Goal: Information Seeking & Learning: Find specific fact

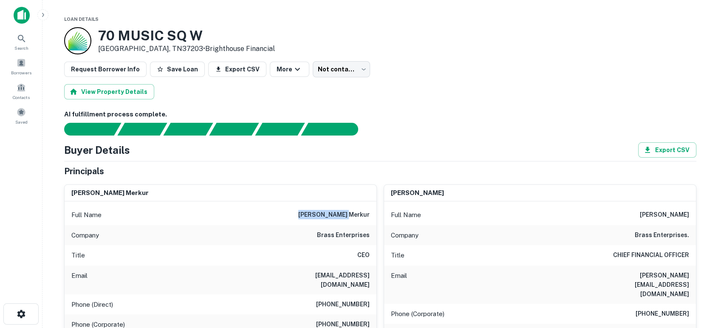
drag, startPoint x: 313, startPoint y: 204, endPoint x: 369, endPoint y: 216, distance: 56.8
click at [369, 216] on div "Full Name ephriam merkur" at bounding box center [221, 215] width 312 height 20
copy h6 "ephriam merkur"
click at [398, 141] on div "AI fulfillment process complete. Buyer Details Export CSV Principals ephriam me…" at bounding box center [380, 334] width 632 height 449
click at [413, 159] on div "Buyer Details Export CSV Principals ephriam merkur Full Name ephriam merkur Com…" at bounding box center [380, 308] width 632 height 333
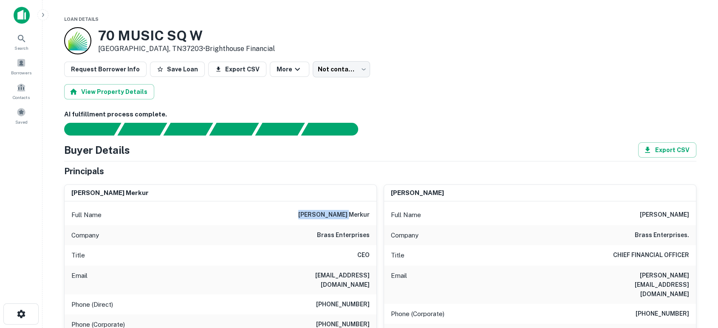
drag, startPoint x: 326, startPoint y: 220, endPoint x: 364, endPoint y: 214, distance: 38.3
click at [377, 214] on div "ephriam merkur Full Name ephriam merkur Company brass enterprises Title CEO Ema…" at bounding box center [376, 300] width 639 height 244
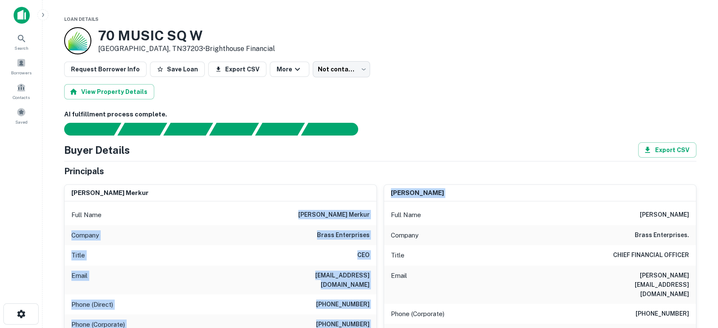
drag, startPoint x: 363, startPoint y: 214, endPoint x: 326, endPoint y: 208, distance: 37.4
click at [326, 208] on div "Full Name ephriam merkur" at bounding box center [221, 215] width 312 height 20
click at [323, 207] on div "Full Name ephriam merkur" at bounding box center [221, 215] width 312 height 20
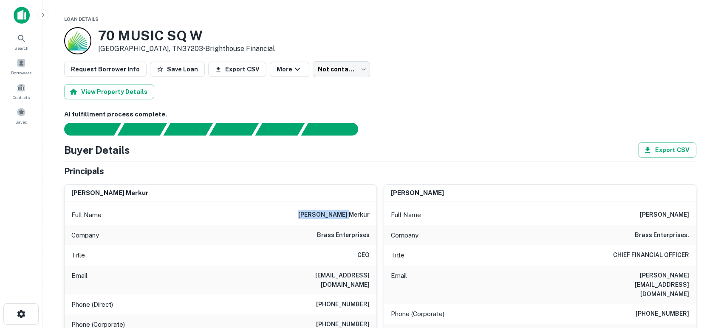
drag, startPoint x: 321, startPoint y: 210, endPoint x: 370, endPoint y: 209, distance: 48.9
click at [370, 209] on div "Full Name ephriam merkur" at bounding box center [221, 215] width 312 height 20
copy h6 "ephriam merkur"
click at [274, 260] on div "Title CEO" at bounding box center [221, 255] width 312 height 20
drag, startPoint x: 272, startPoint y: 273, endPoint x: 367, endPoint y: 276, distance: 95.2
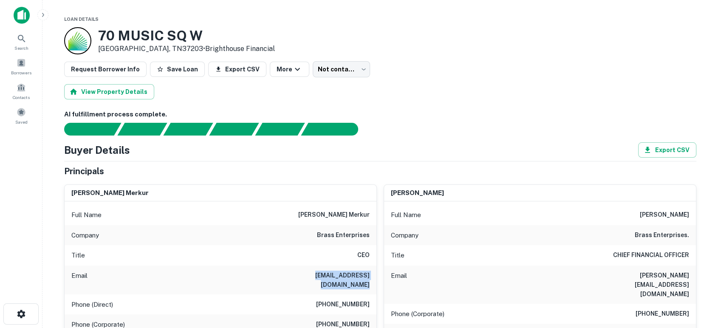
click at [367, 276] on div "Email emerkur@brassenterprises.com" at bounding box center [221, 279] width 312 height 29
copy h6 "emerkur@brassenterprises.com"
click at [27, 18] on img at bounding box center [22, 15] width 16 height 17
click at [27, 13] on img at bounding box center [22, 15] width 16 height 17
click at [18, 17] on img at bounding box center [22, 15] width 16 height 17
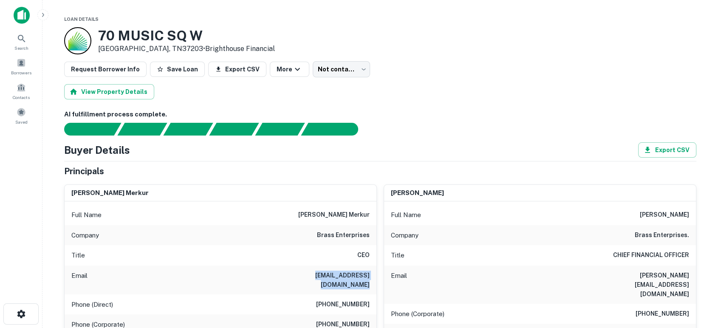
click at [23, 19] on img at bounding box center [22, 15] width 16 height 17
click at [46, 13] on button "button" at bounding box center [42, 14] width 11 height 11
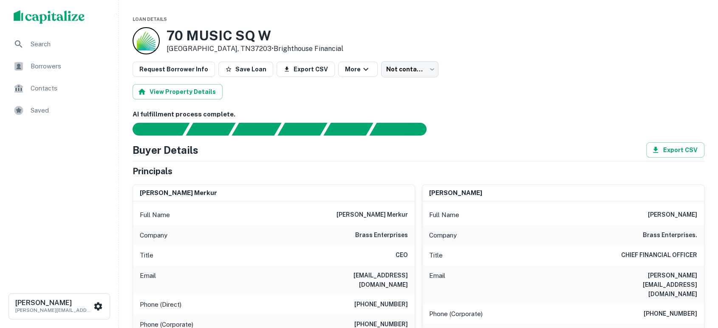
click at [24, 50] on div "Search" at bounding box center [59, 44] width 105 height 20
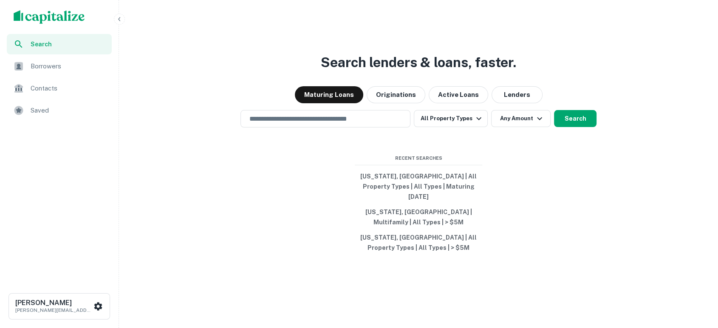
click at [43, 19] on img "scrollable content" at bounding box center [49, 17] width 71 height 14
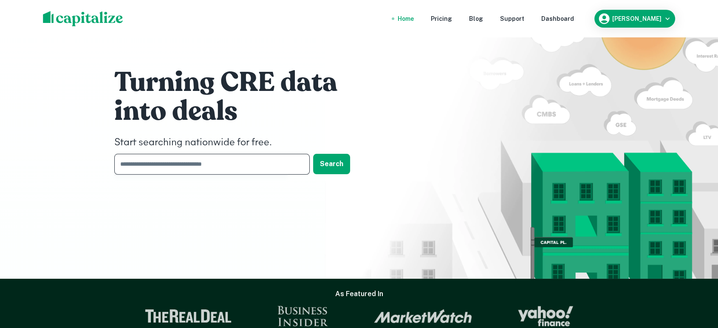
click at [221, 165] on input "text" at bounding box center [208, 164] width 189 height 21
type input "********"
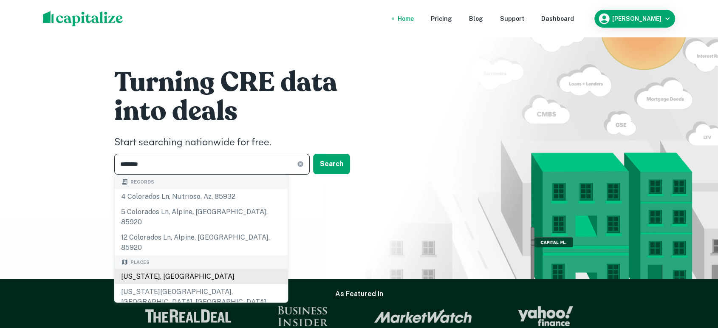
click at [148, 269] on div "Colorado, USA" at bounding box center [200, 276] width 173 height 15
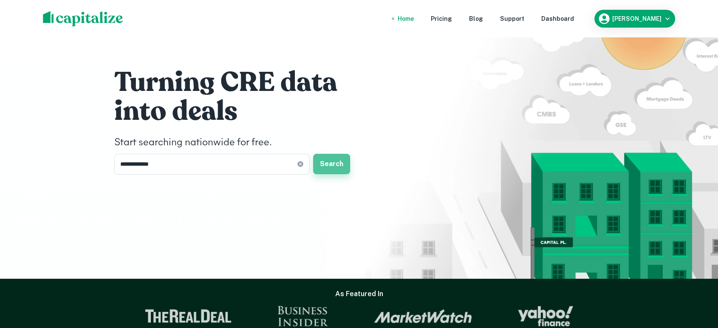
click at [336, 163] on button "Search" at bounding box center [331, 164] width 37 height 20
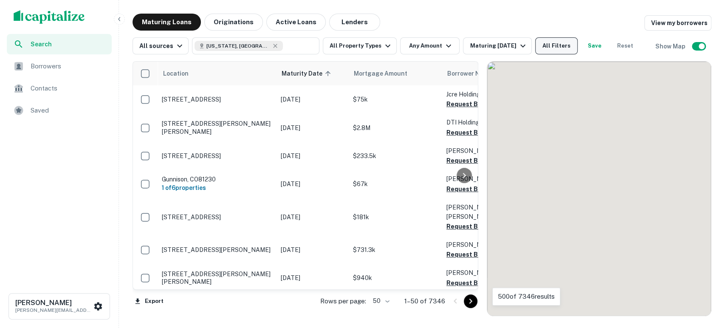
click at [558, 42] on button "All Filters" at bounding box center [556, 45] width 42 height 17
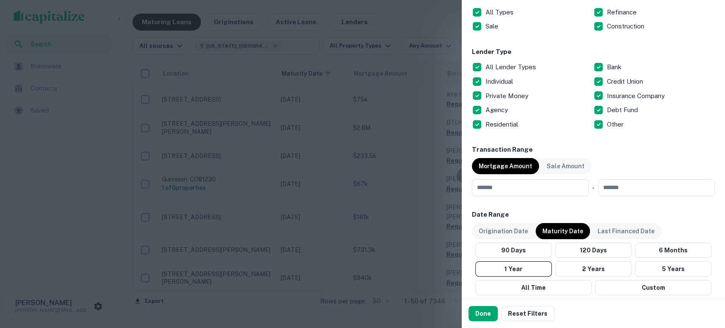
scroll to position [314, 0]
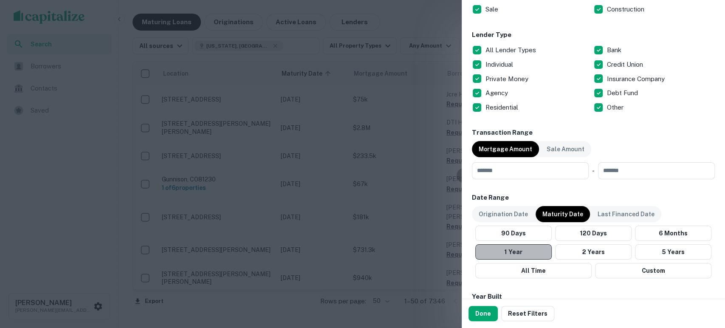
click at [521, 254] on button "1 Year" at bounding box center [513, 251] width 76 height 15
click at [483, 309] on button "Done" at bounding box center [482, 313] width 29 height 15
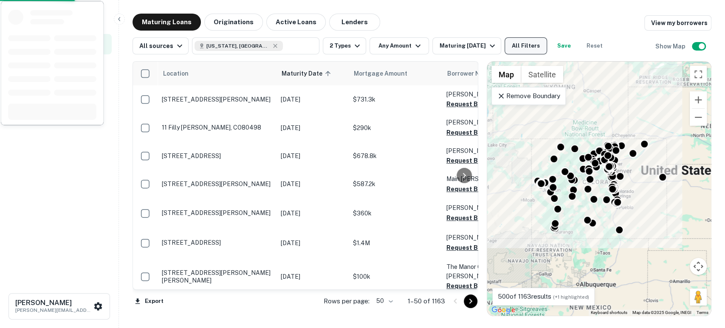
click at [522, 43] on button "All Filters" at bounding box center [526, 45] width 42 height 17
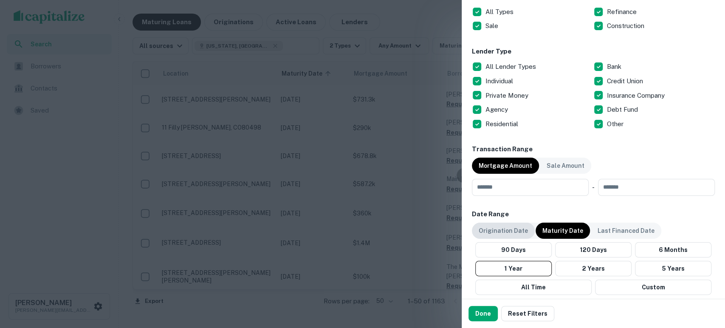
scroll to position [314, 0]
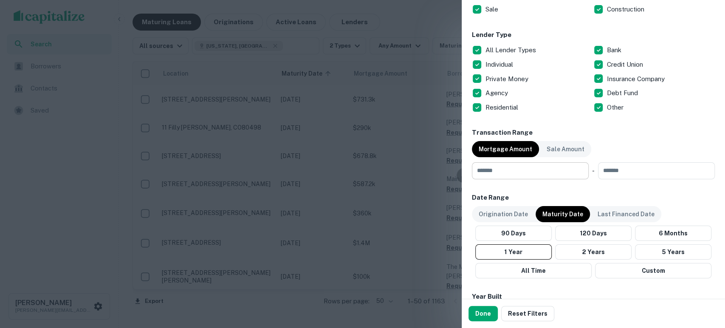
click at [506, 175] on input "number" at bounding box center [527, 170] width 111 height 17
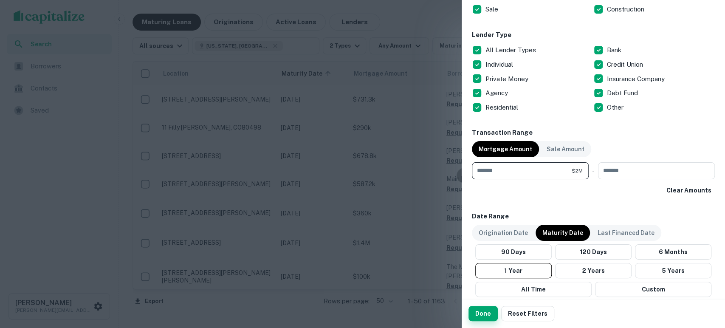
type input "*******"
click at [479, 308] on button "Done" at bounding box center [482, 313] width 29 height 15
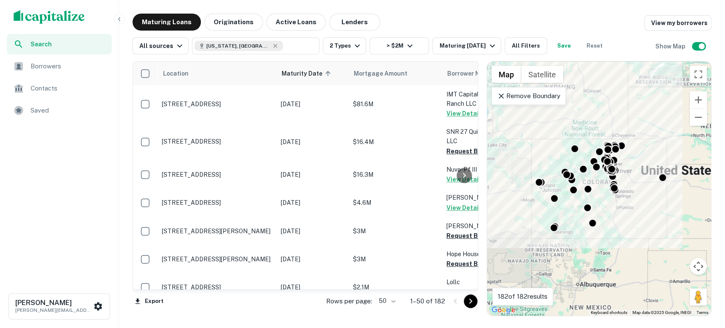
scroll to position [0, 93]
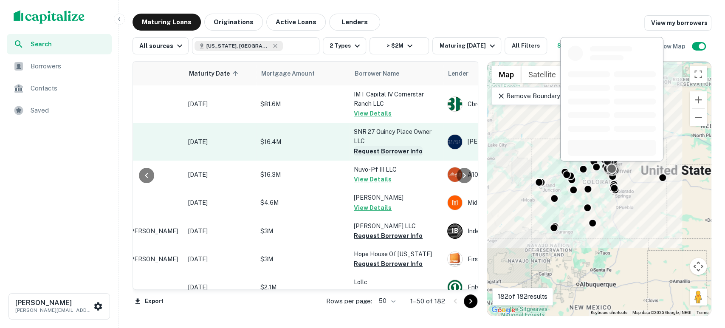
click at [393, 149] on button "Request Borrower Info" at bounding box center [388, 151] width 69 height 10
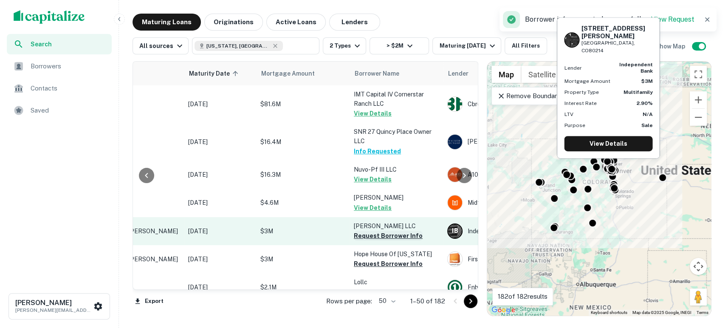
click at [375, 233] on button "Request Borrower Info" at bounding box center [388, 236] width 69 height 10
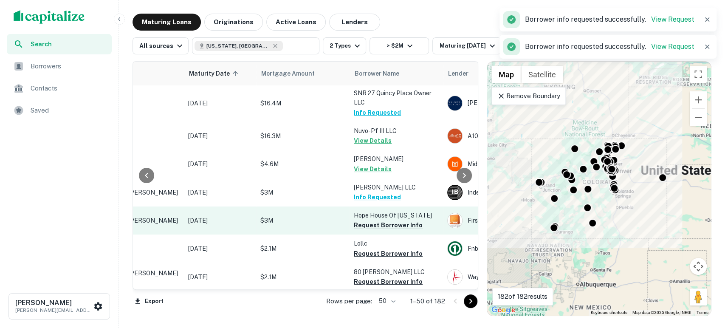
scroll to position [63, 93]
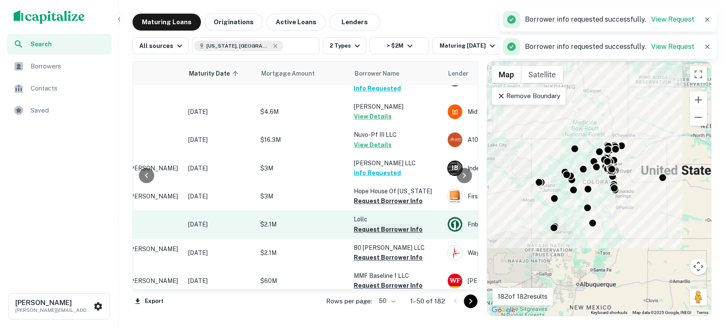
click at [387, 226] on button "Request Borrower Info" at bounding box center [388, 229] width 69 height 10
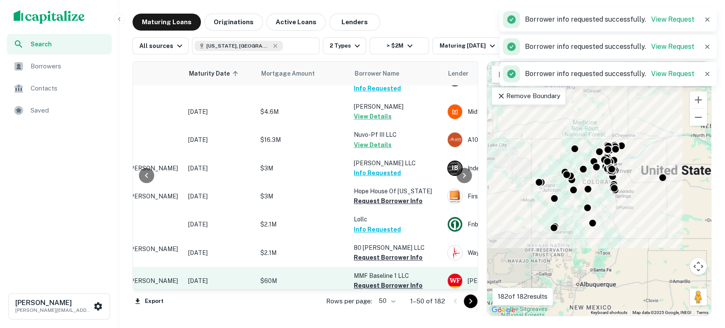
scroll to position [126, 93]
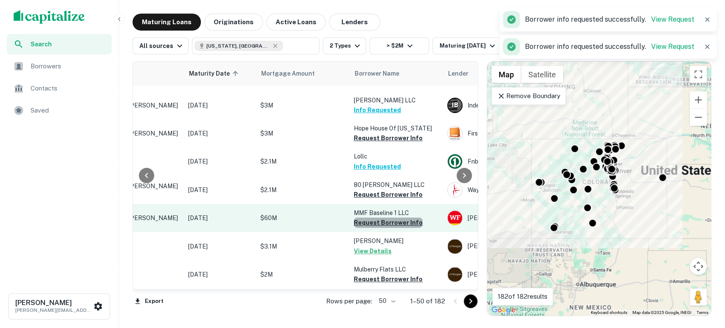
click at [398, 221] on button "Request Borrower Info" at bounding box center [388, 222] width 69 height 10
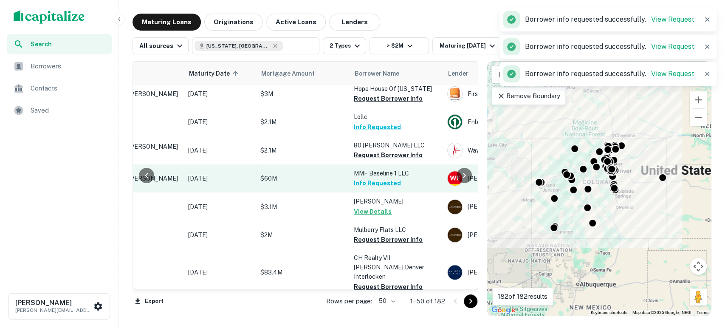
scroll to position [189, 93]
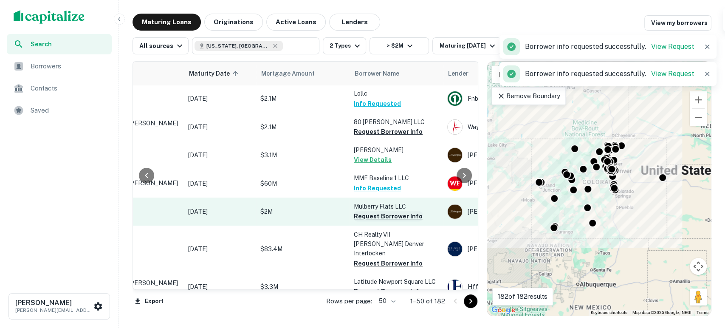
click at [399, 214] on button "Request Borrower Info" at bounding box center [388, 216] width 69 height 10
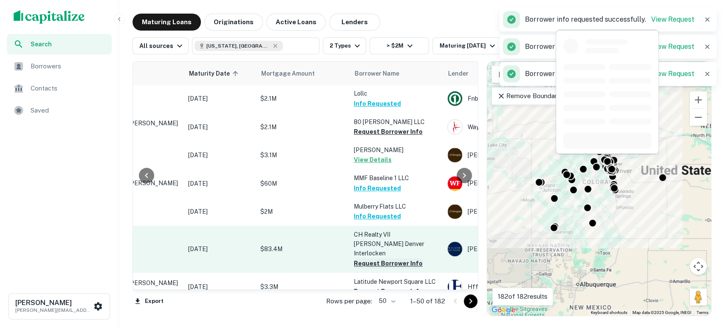
click at [388, 258] on button "Request Borrower Info" at bounding box center [388, 263] width 69 height 10
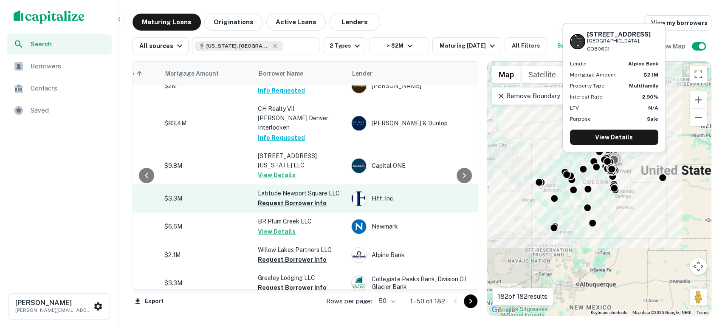
scroll to position [377, 189]
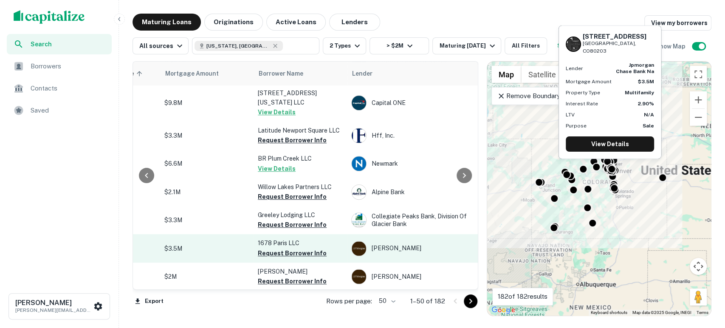
click at [295, 248] on button "Request Borrower Info" at bounding box center [292, 253] width 69 height 10
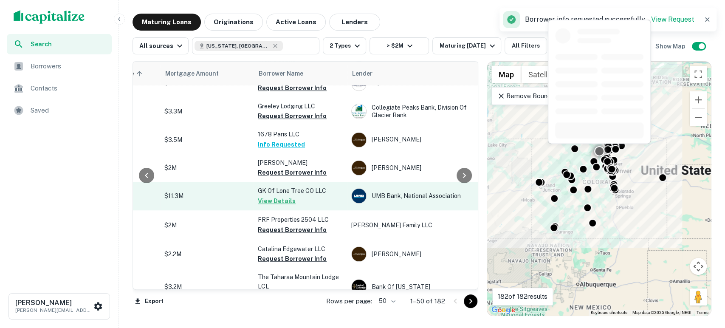
scroll to position [503, 189]
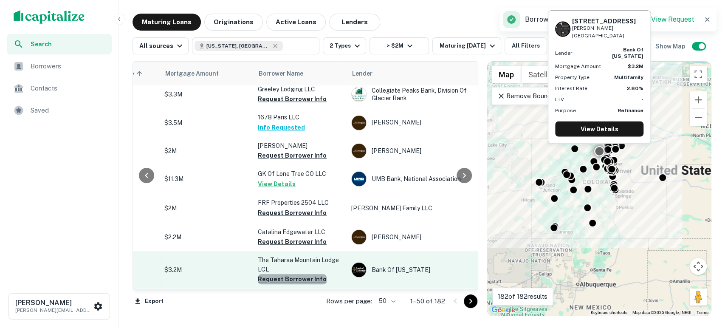
click at [295, 274] on button "Request Borrower Info" at bounding box center [292, 279] width 69 height 10
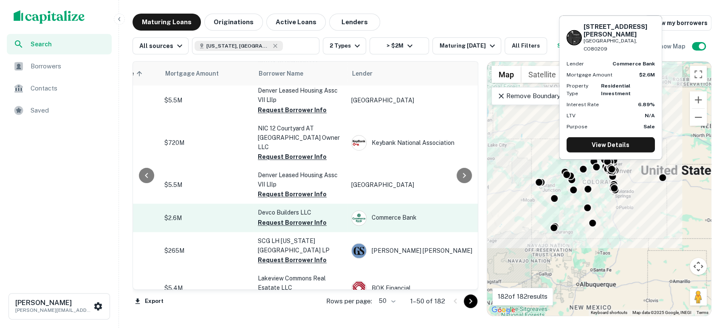
scroll to position [755, 189]
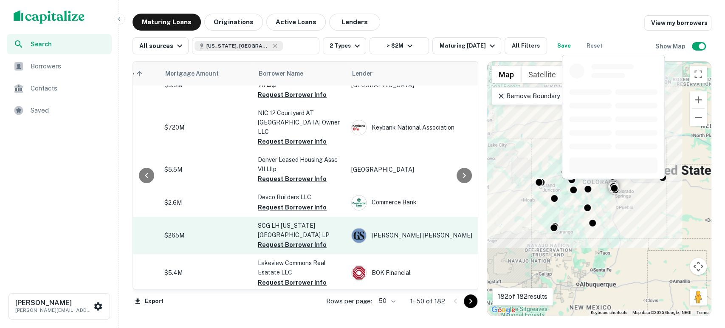
click at [289, 240] on button "Request Borrower Info" at bounding box center [292, 245] width 69 height 10
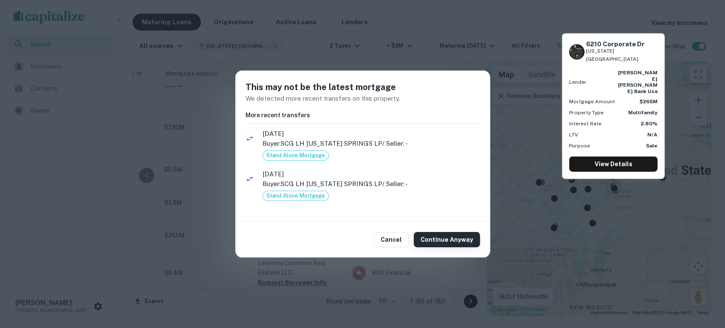
click at [439, 234] on button "Continue Anyway" at bounding box center [447, 239] width 66 height 15
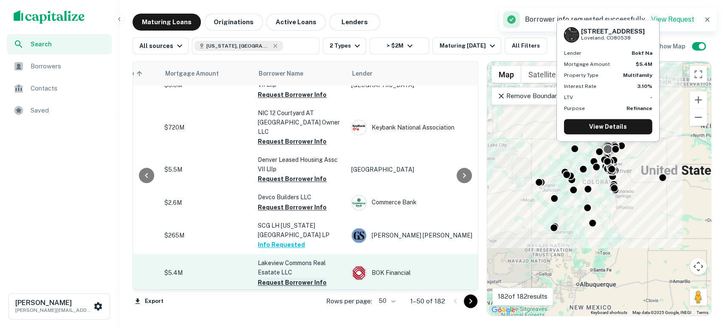
click at [307, 277] on button "Request Borrower Info" at bounding box center [292, 282] width 69 height 10
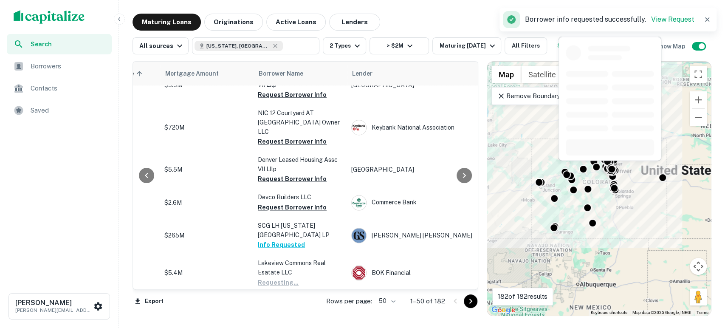
scroll to position [818, 189]
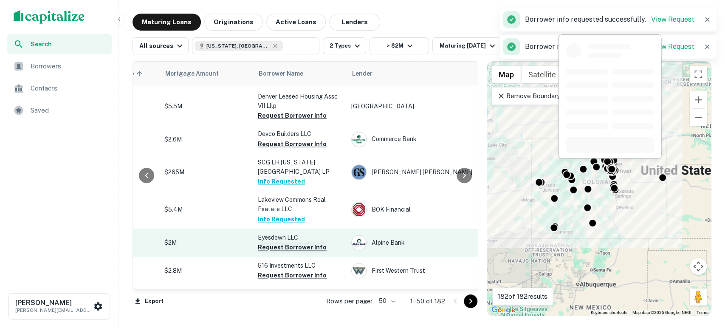
click at [293, 242] on button "Request Borrower Info" at bounding box center [292, 247] width 69 height 10
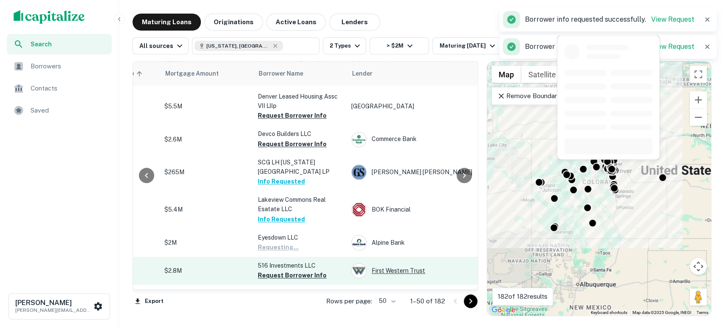
scroll to position [944, 189]
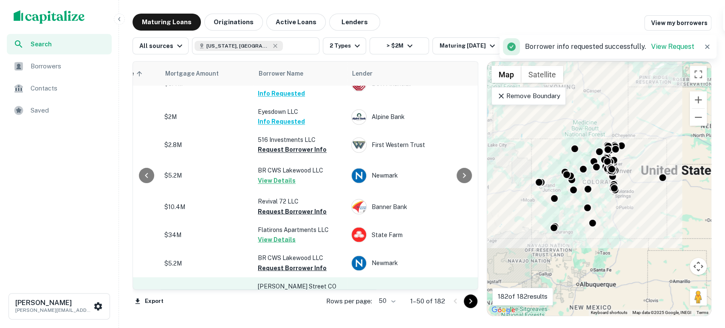
click at [293, 300] on button "Request Borrower Info" at bounding box center [292, 305] width 69 height 10
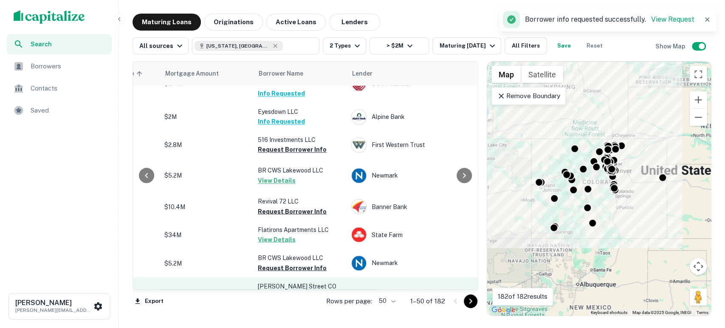
scroll to position [1007, 189]
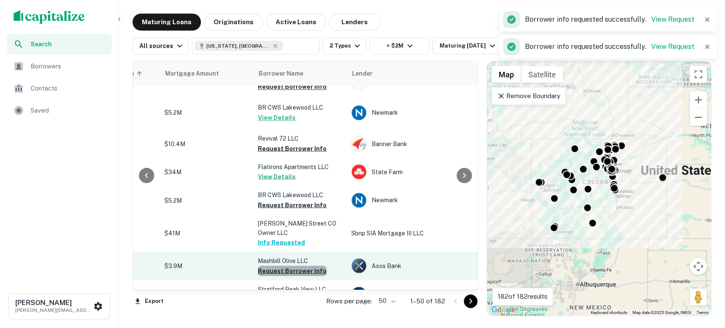
click at [298, 265] on button "Request Borrower Info" at bounding box center [292, 270] width 69 height 10
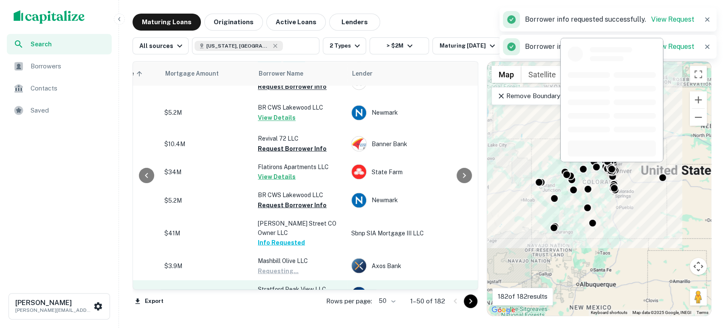
click at [301, 293] on button "Request Borrower Info" at bounding box center [292, 298] width 69 height 10
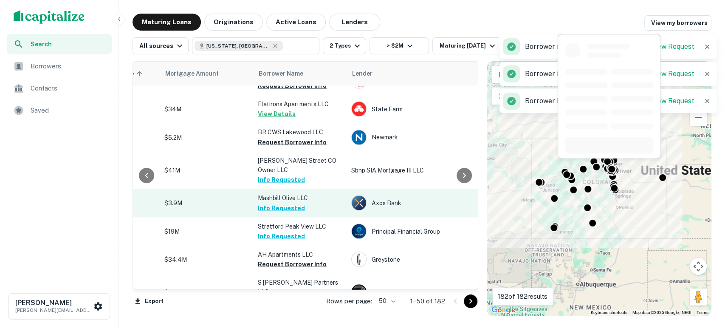
scroll to position [1132, 189]
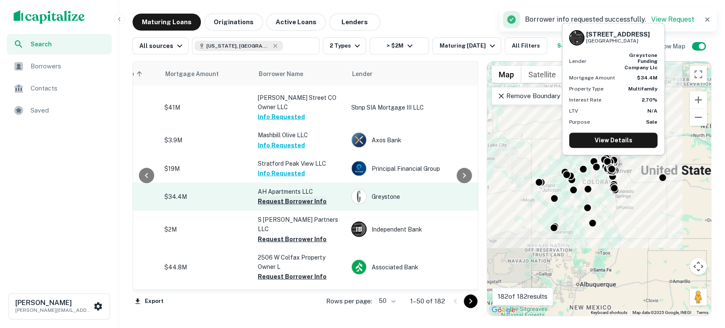
click at [296, 196] on button "Request Borrower Info" at bounding box center [292, 201] width 69 height 10
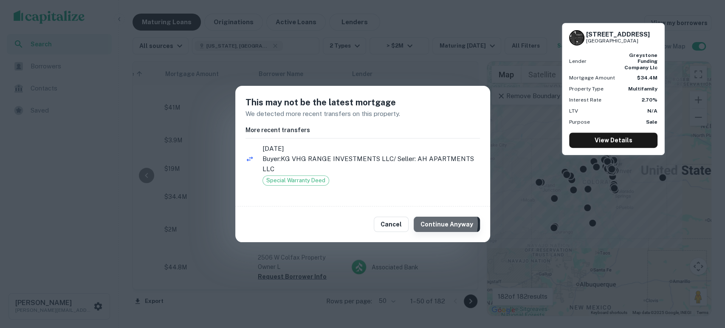
click at [441, 223] on button "Continue Anyway" at bounding box center [447, 224] width 66 height 15
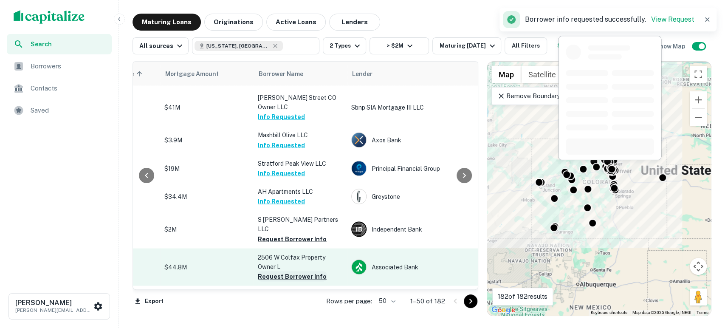
click at [285, 271] on button "Request Borrower Info" at bounding box center [292, 276] width 69 height 10
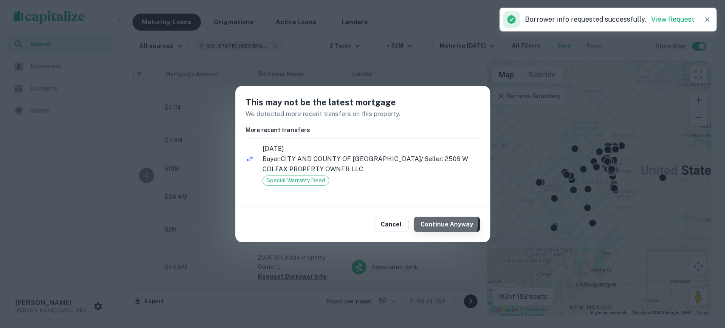
click at [433, 223] on button "Continue Anyway" at bounding box center [447, 224] width 66 height 15
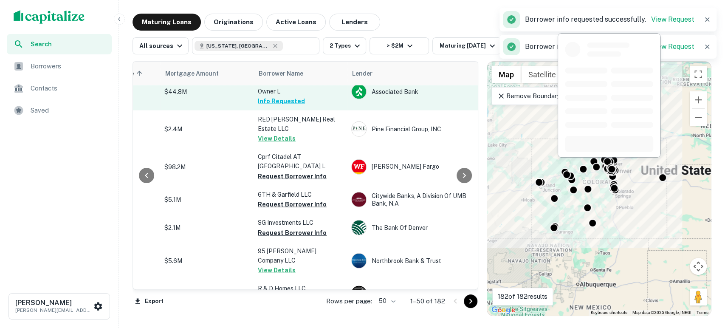
scroll to position [1321, 189]
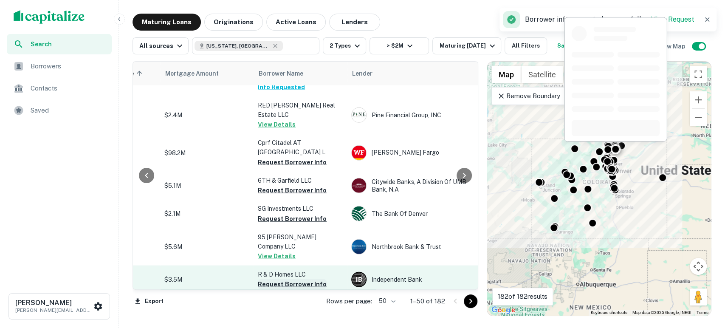
click at [291, 279] on button "Request Borrower Info" at bounding box center [292, 284] width 69 height 10
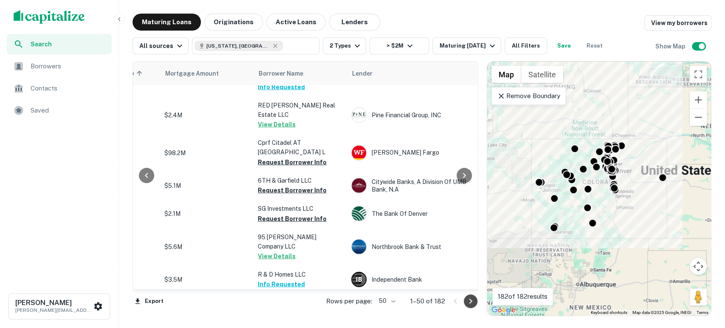
drag, startPoint x: 476, startPoint y: 302, endPoint x: 463, endPoint y: 292, distance: 16.3
click at [475, 302] on button "Go to next page" at bounding box center [471, 301] width 14 height 14
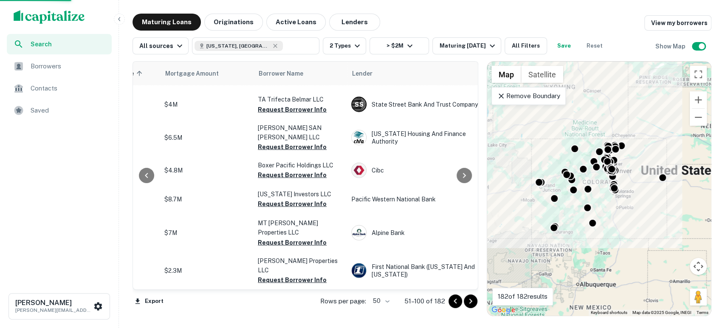
scroll to position [1254, 189]
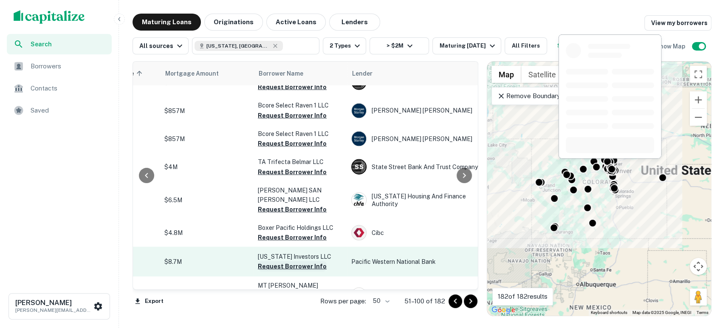
click at [285, 261] on button "Request Borrower Info" at bounding box center [292, 266] width 69 height 10
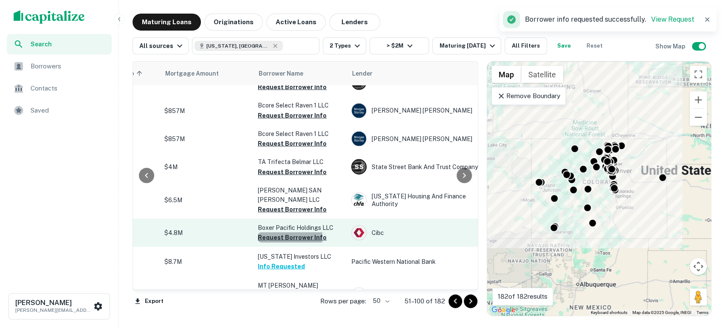
click at [285, 232] on button "Request Borrower Info" at bounding box center [292, 237] width 69 height 10
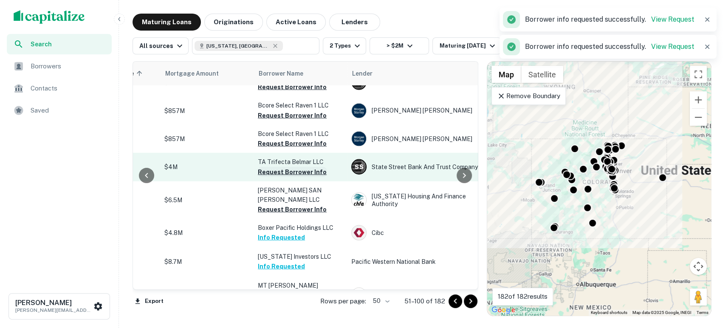
click at [285, 167] on button "Request Borrower Info" at bounding box center [292, 172] width 69 height 10
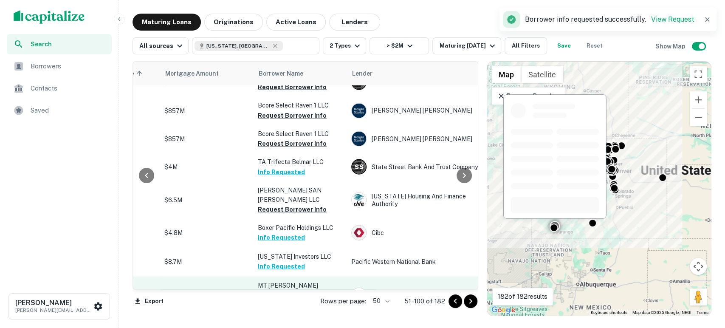
click at [296, 300] on button "Request Borrower Info" at bounding box center [292, 305] width 69 height 10
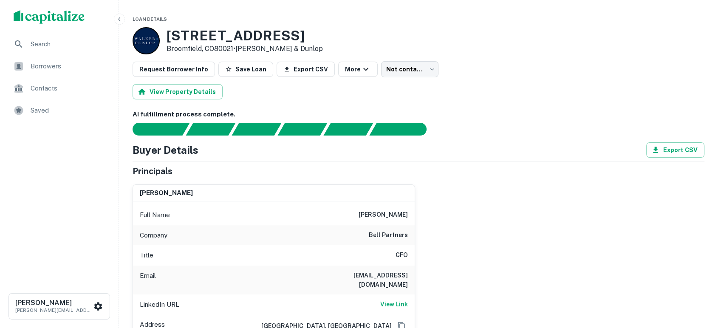
click at [460, 254] on div "john tomlinson Full Name john tomlinson Company bell partners Title CFO Email j…" at bounding box center [415, 269] width 578 height 183
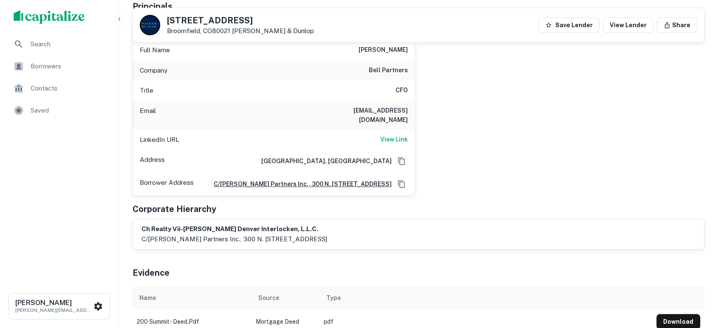
scroll to position [126, 0]
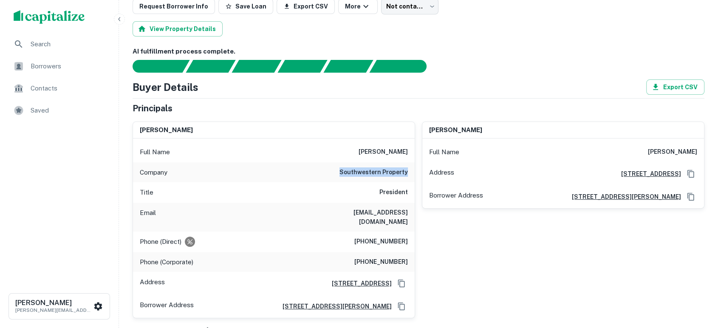
drag, startPoint x: 324, startPoint y: 176, endPoint x: 411, endPoint y: 169, distance: 87.3
click at [411, 169] on div "Company southwestern property" at bounding box center [274, 172] width 282 height 20
copy h6 "southwestern property"
click at [557, 266] on div "[PERSON_NAME] Full Name [PERSON_NAME] Address [STREET_ADDRESS] Borrower Address…" at bounding box center [559, 217] width 289 height 204
